Goal: Transaction & Acquisition: Purchase product/service

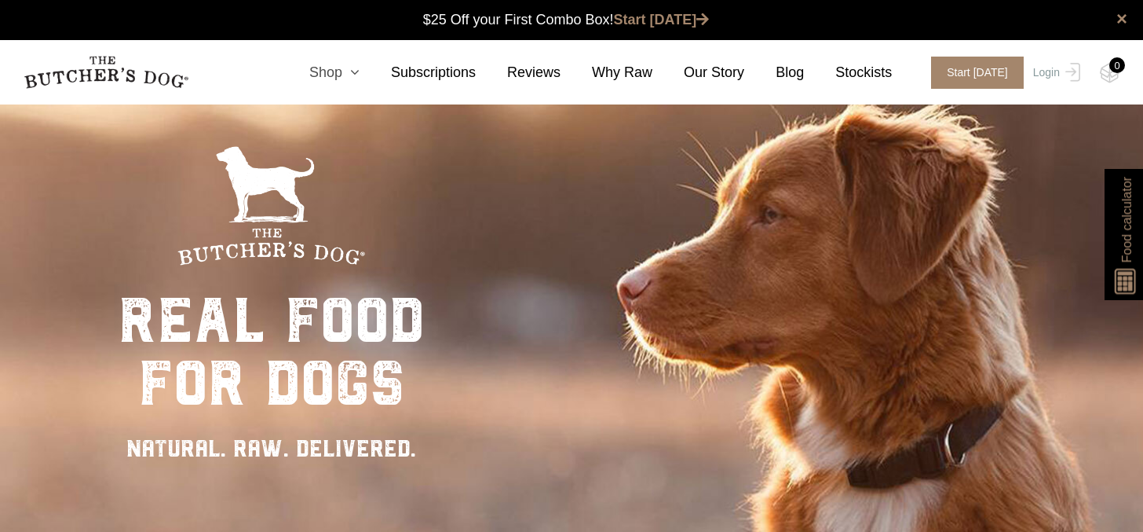
click at [336, 74] on link "Shop" at bounding box center [319, 72] width 82 height 21
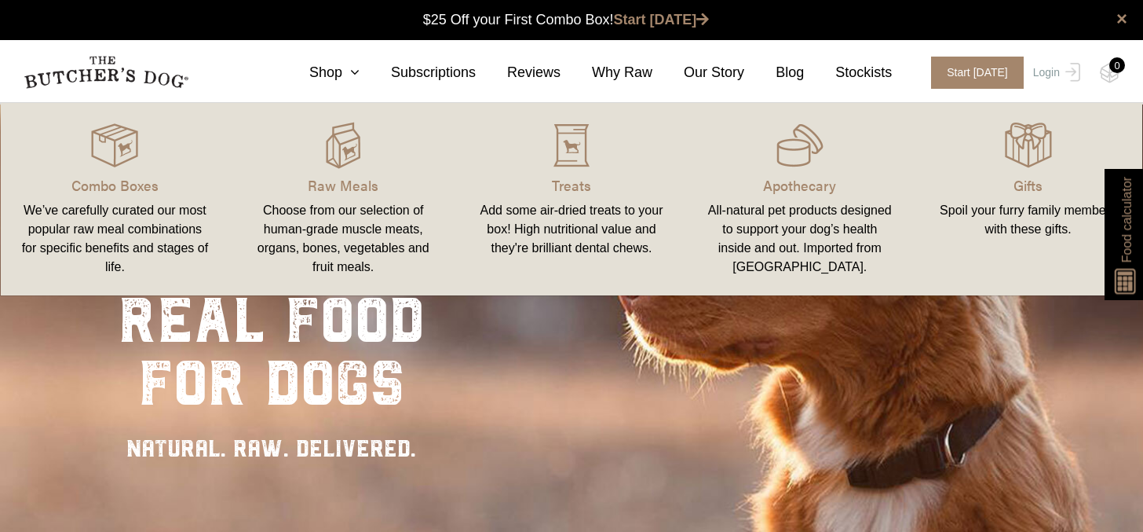
click at [346, 218] on div "Choose from our selection of human-grade muscle meats, organs, bones, vegetable…" at bounding box center [343, 238] width 191 height 75
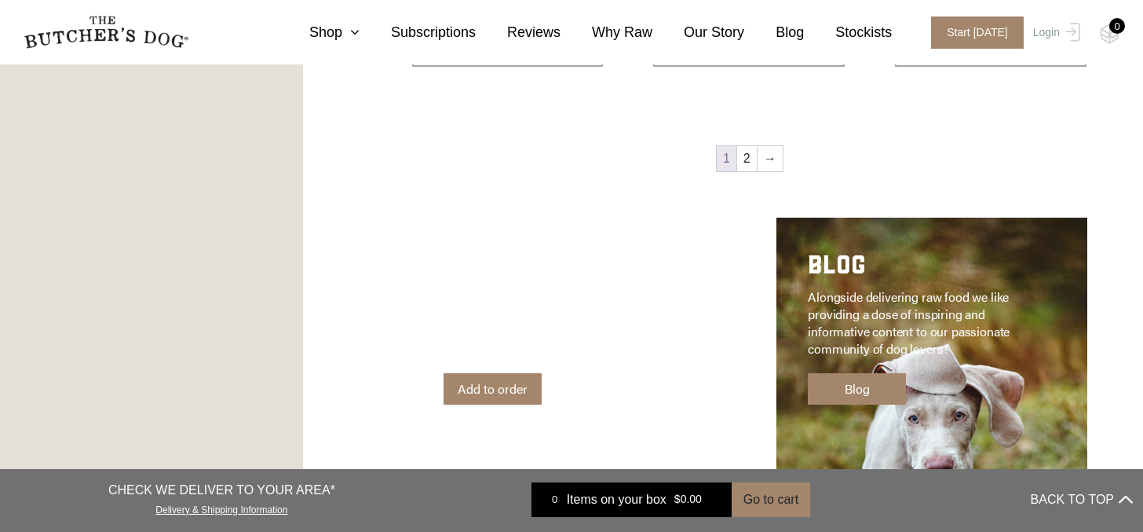
scroll to position [2271, 0]
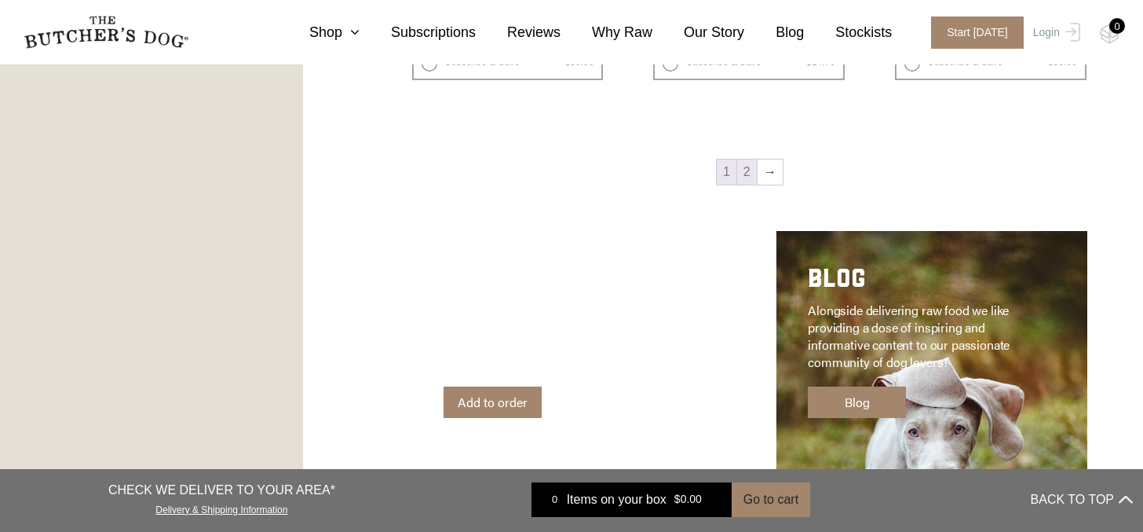
click at [744, 177] on link "2" at bounding box center [747, 171] width 20 height 25
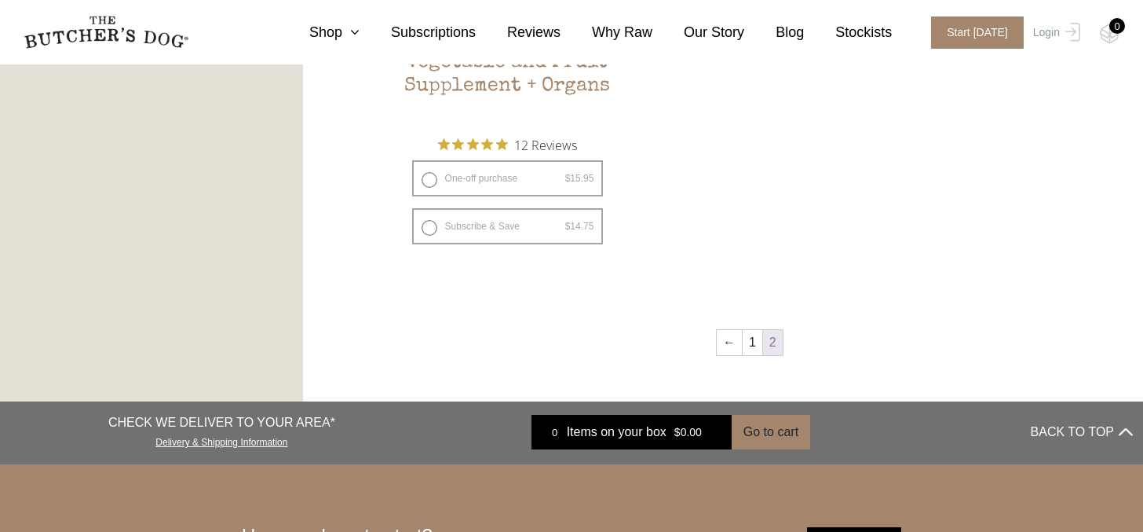
scroll to position [1142, 0]
click at [754, 342] on link "1" at bounding box center [753, 341] width 20 height 25
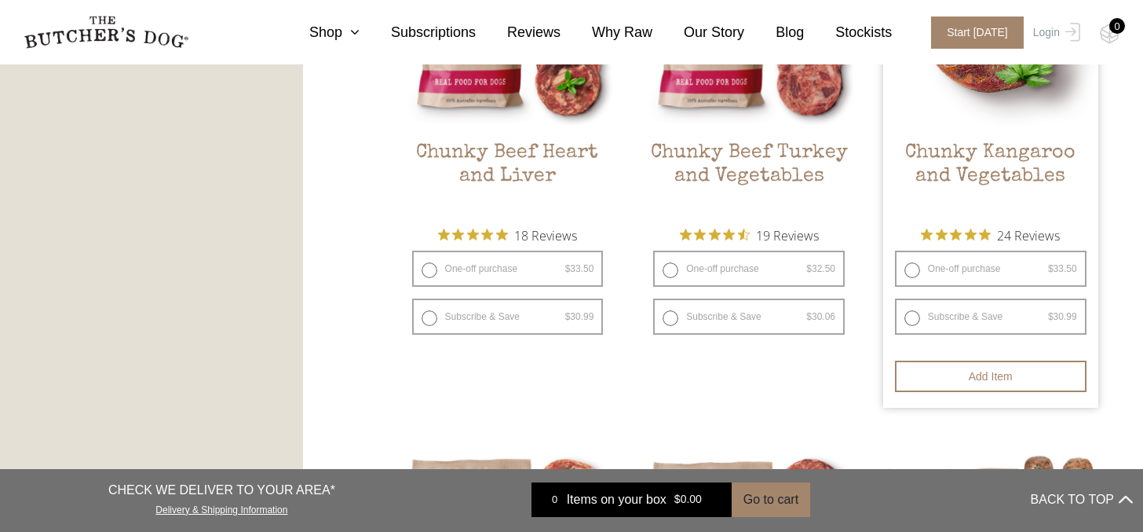
scroll to position [1053, 0]
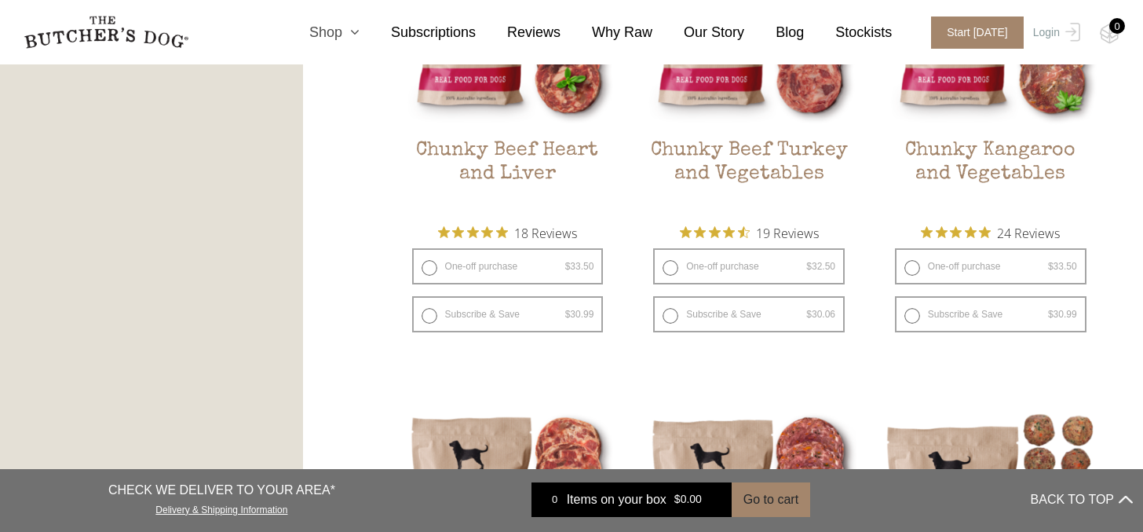
click at [346, 30] on link "Shop" at bounding box center [319, 32] width 82 height 21
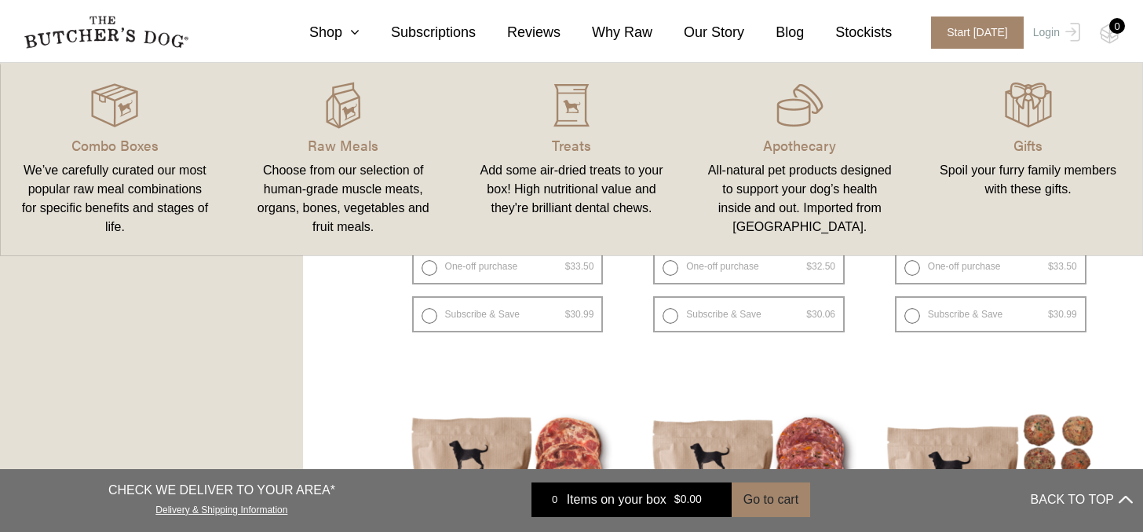
click at [571, 157] on link "Treats Add some air-dried treats to your box! High nutritional value and they'r…" at bounding box center [572, 159] width 229 height 161
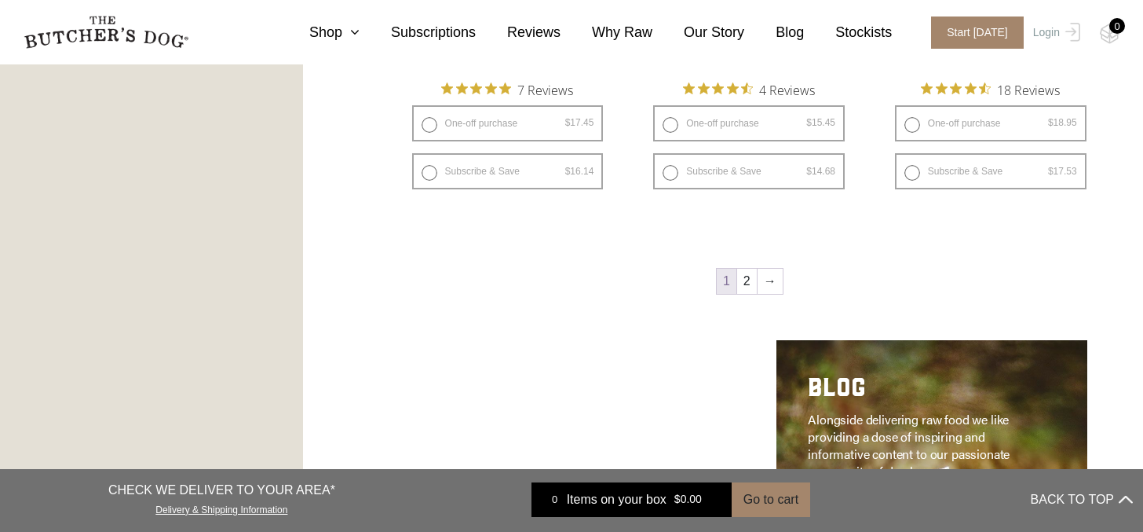
scroll to position [2165, 0]
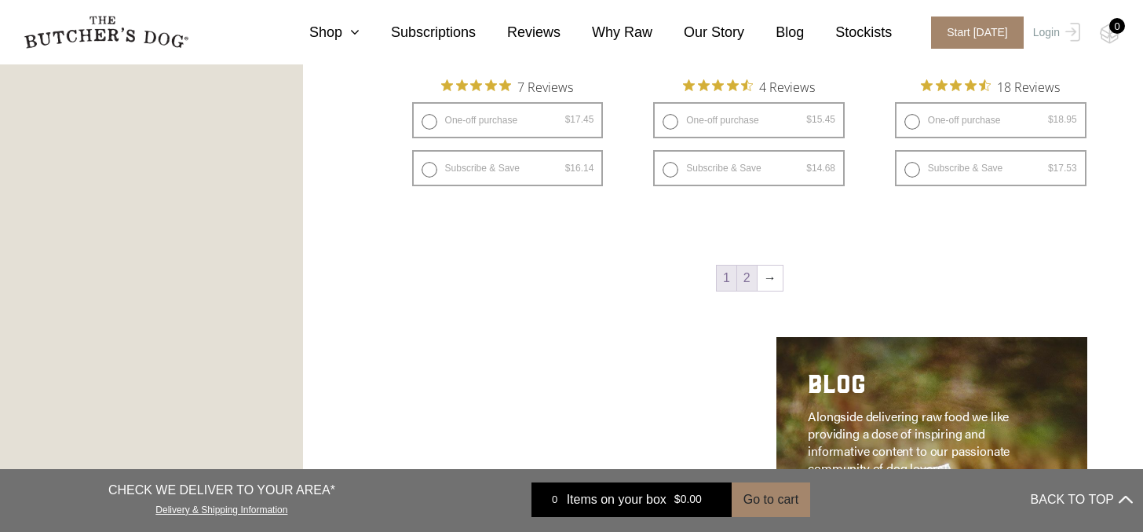
click at [747, 283] on link "2" at bounding box center [747, 277] width 20 height 25
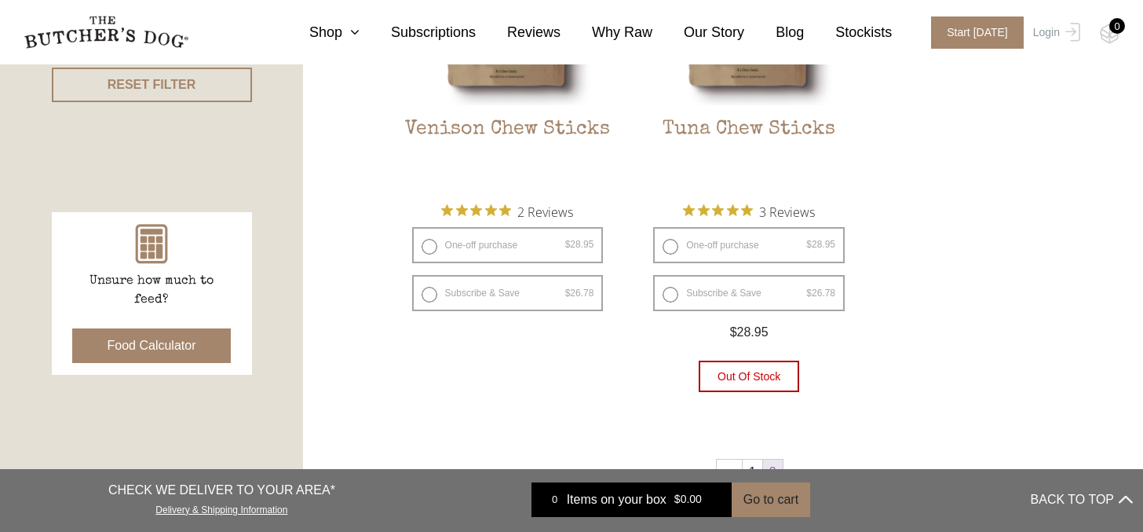
scroll to position [266, 0]
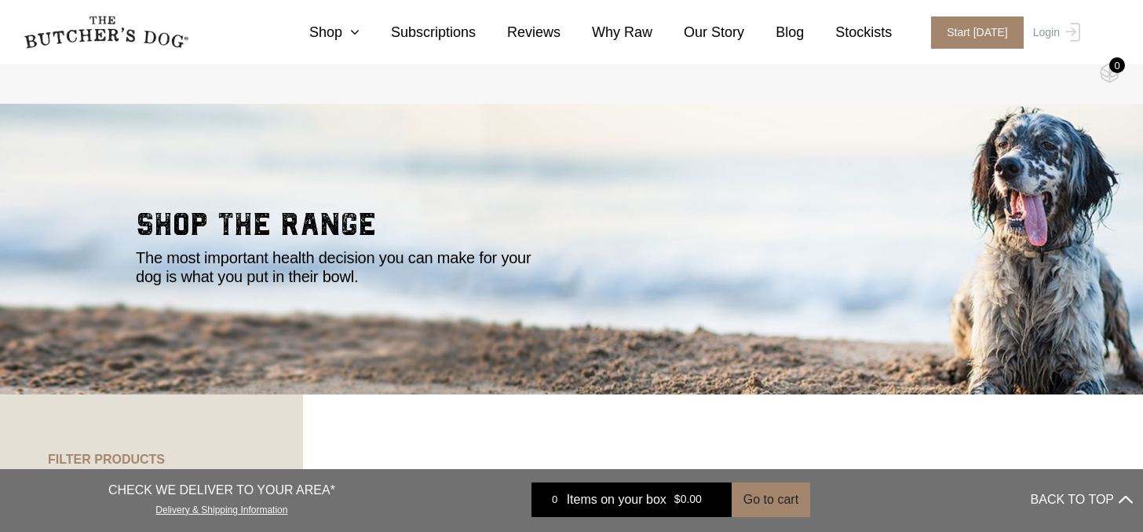
scroll to position [266, 0]
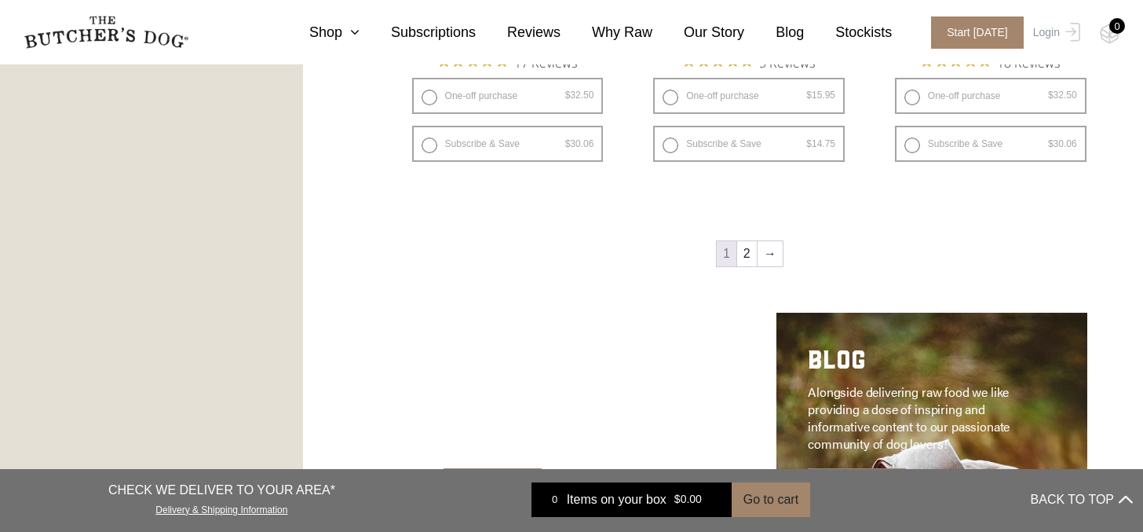
scroll to position [2237, 0]
